Goal: Check status

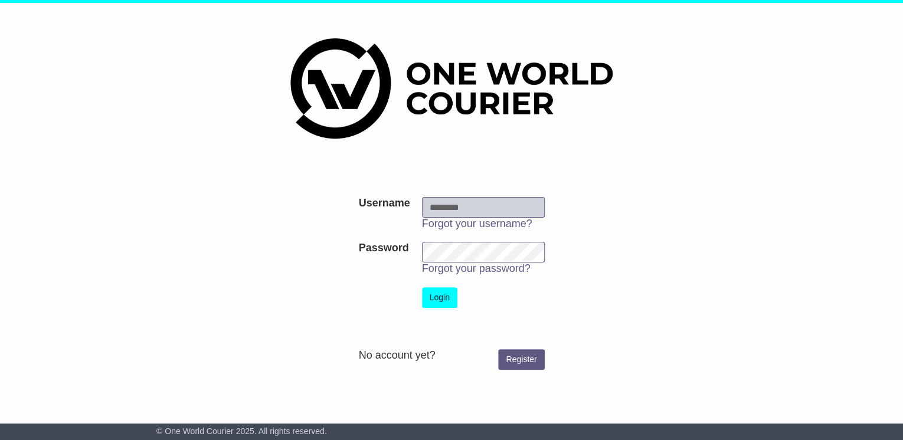
type input "**********"
click at [444, 295] on button "Login" at bounding box center [439, 297] width 35 height 21
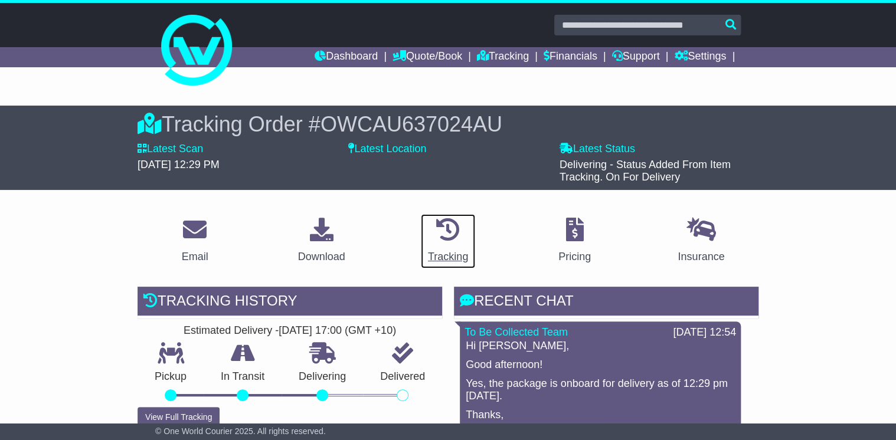
click at [446, 227] on icon at bounding box center [448, 230] width 24 height 24
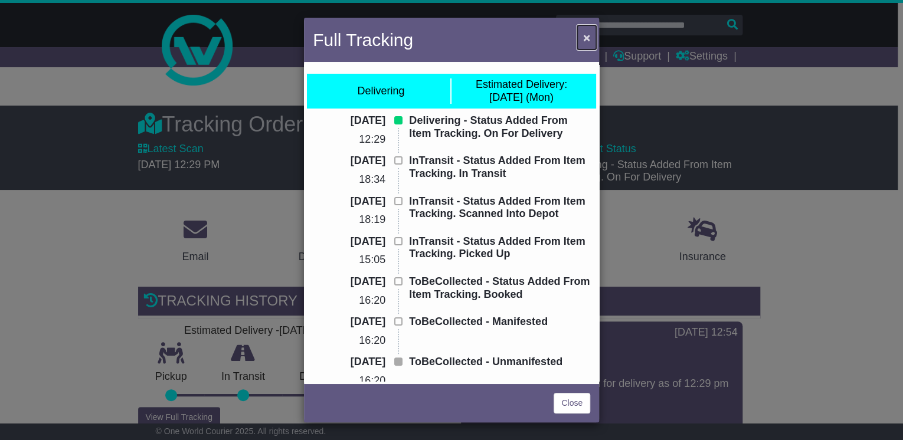
drag, startPoint x: 583, startPoint y: 40, endPoint x: 488, endPoint y: 6, distance: 100.8
click at [582, 39] on button "×" at bounding box center [586, 37] width 19 height 24
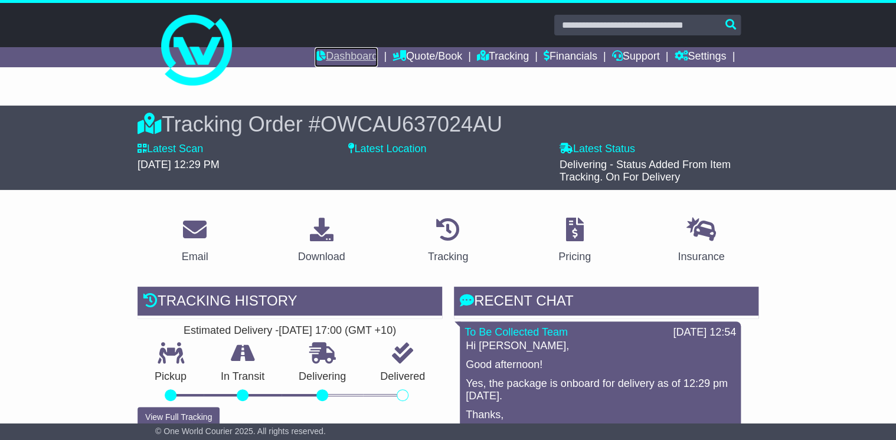
click at [350, 57] on link "Dashboard" at bounding box center [345, 57] width 63 height 20
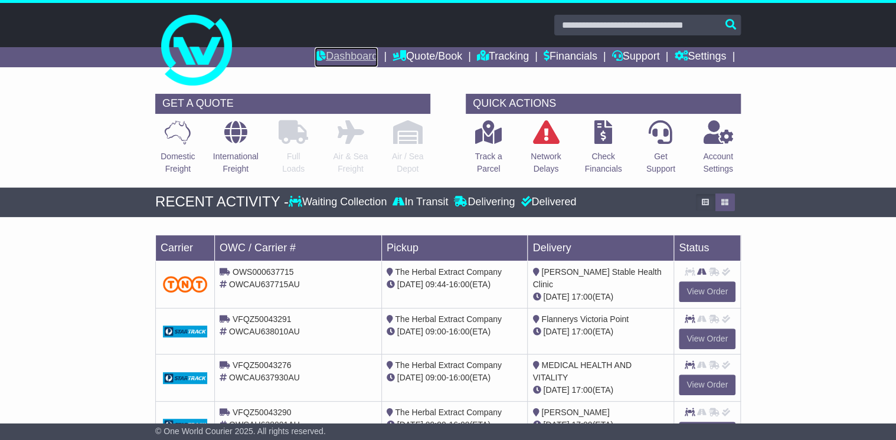
click at [337, 53] on link "Dashboard" at bounding box center [345, 57] width 63 height 20
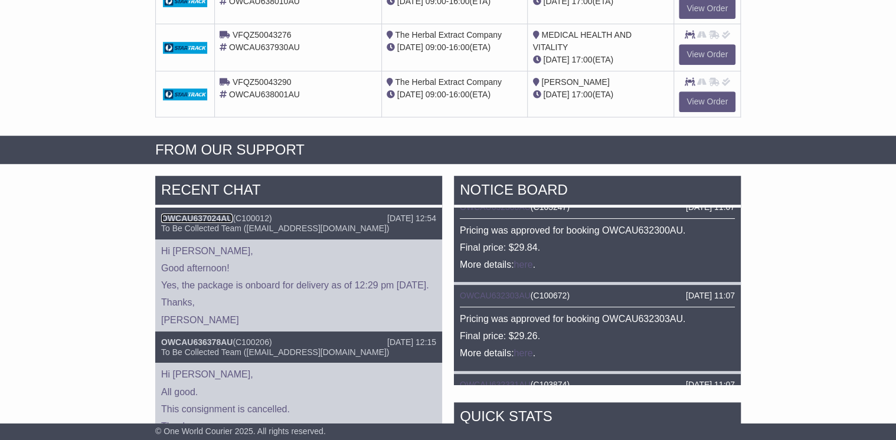
click at [186, 215] on link "OWCAU637024AU" at bounding box center [196, 218] width 71 height 9
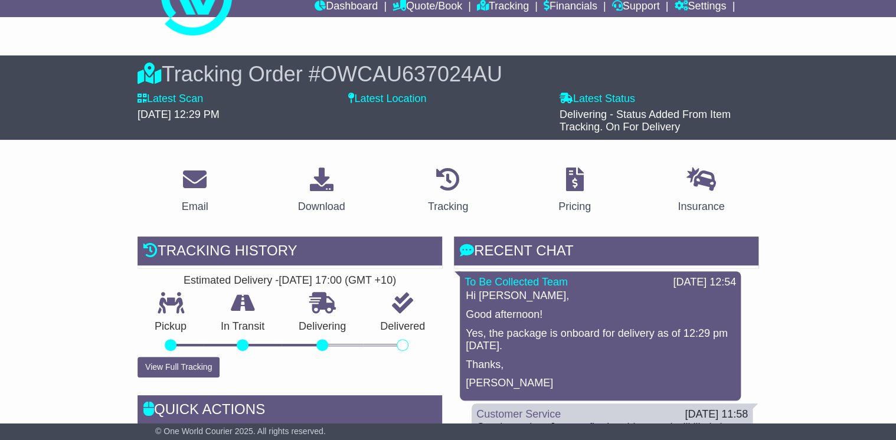
scroll to position [47, 0]
